Goal: Find specific page/section

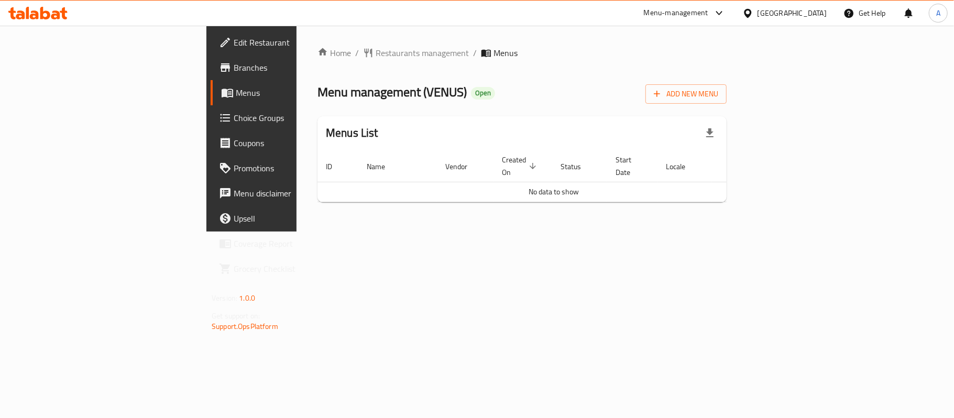
click at [236, 93] on span "Menus" at bounding box center [297, 92] width 122 height 13
click at [376, 59] on span "Restaurants management" at bounding box center [422, 53] width 93 height 13
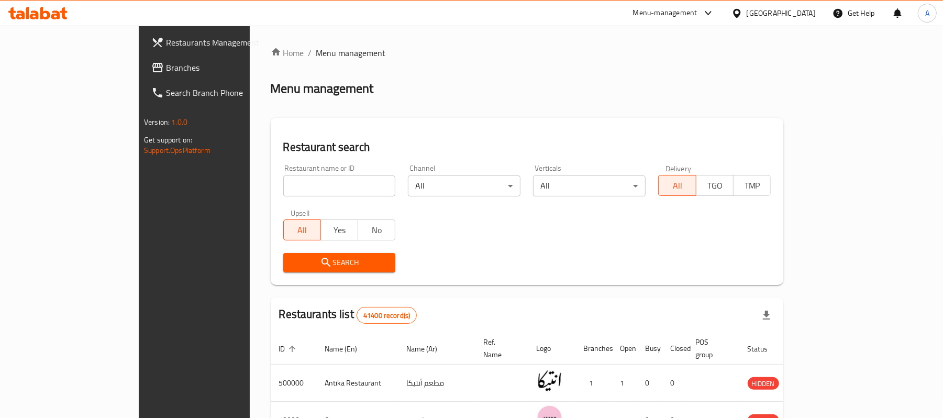
click at [271, 185] on div "Home / Menu management Menu management Restaurant search Restaurant name or ID …" at bounding box center [527, 382] width 513 height 670
click at [283, 185] on input "search" at bounding box center [339, 185] width 113 height 21
paste input "506305"
type input "506305"
click button "Search" at bounding box center [339, 262] width 113 height 19
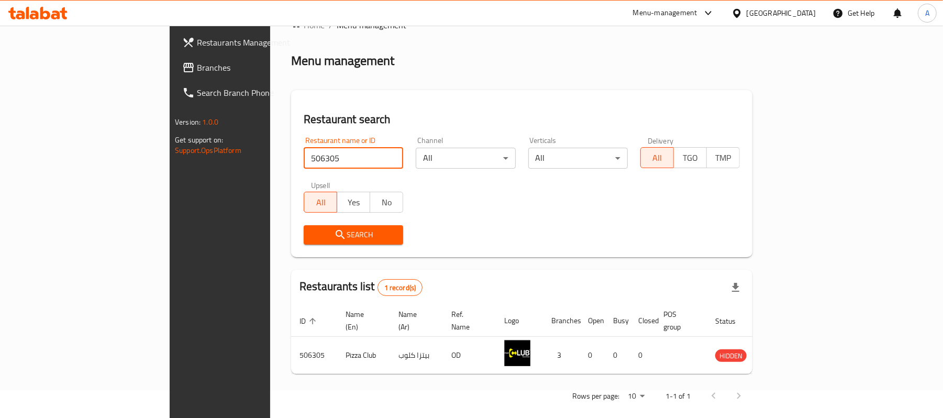
scroll to position [29, 0]
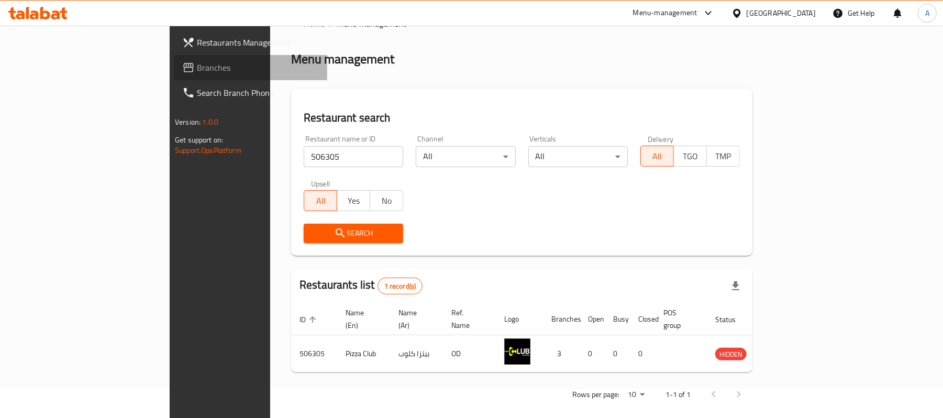
click at [197, 66] on span "Branches" at bounding box center [258, 67] width 122 height 13
